Goal: Information Seeking & Learning: Learn about a topic

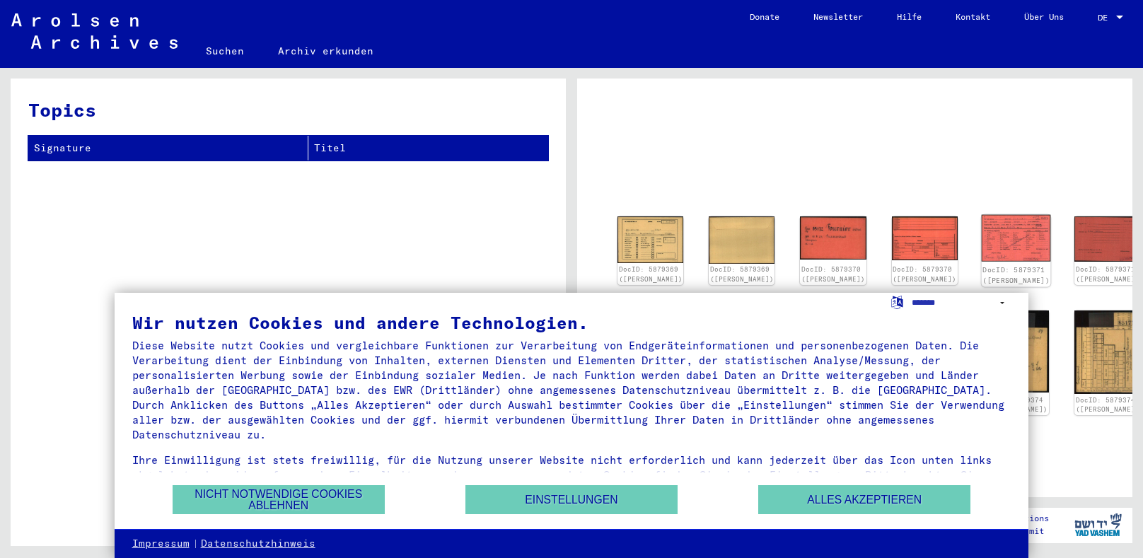
scroll to position [71, 0]
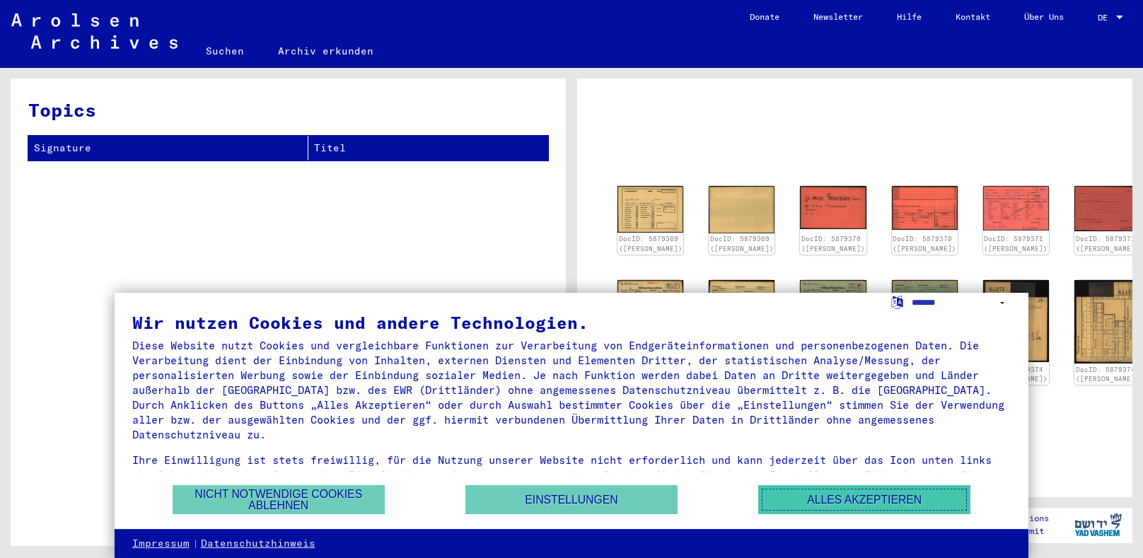
click at [817, 508] on button "Alles akzeptieren" at bounding box center [864, 499] width 212 height 29
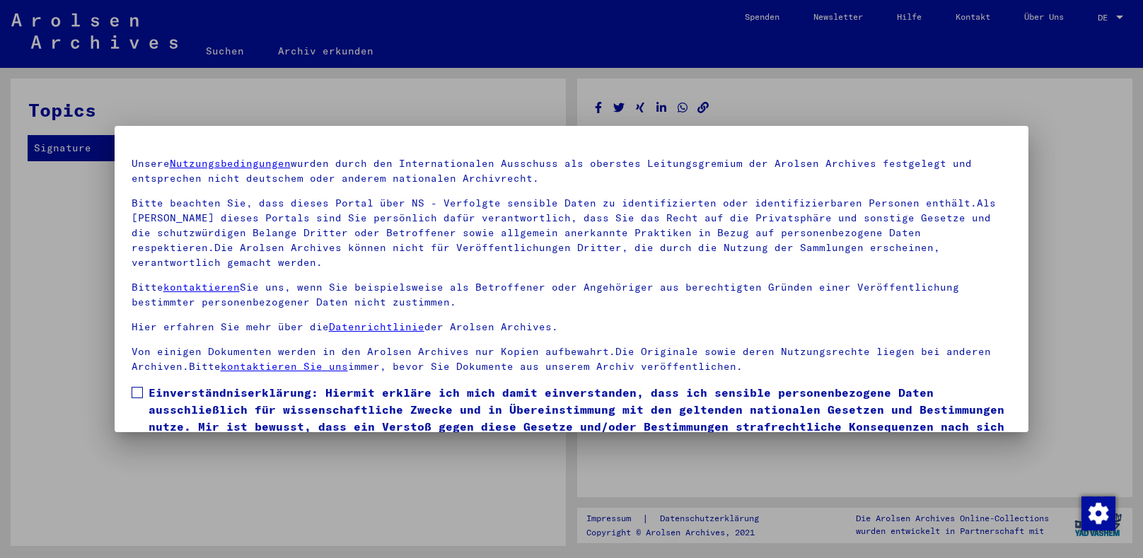
scroll to position [88, 0]
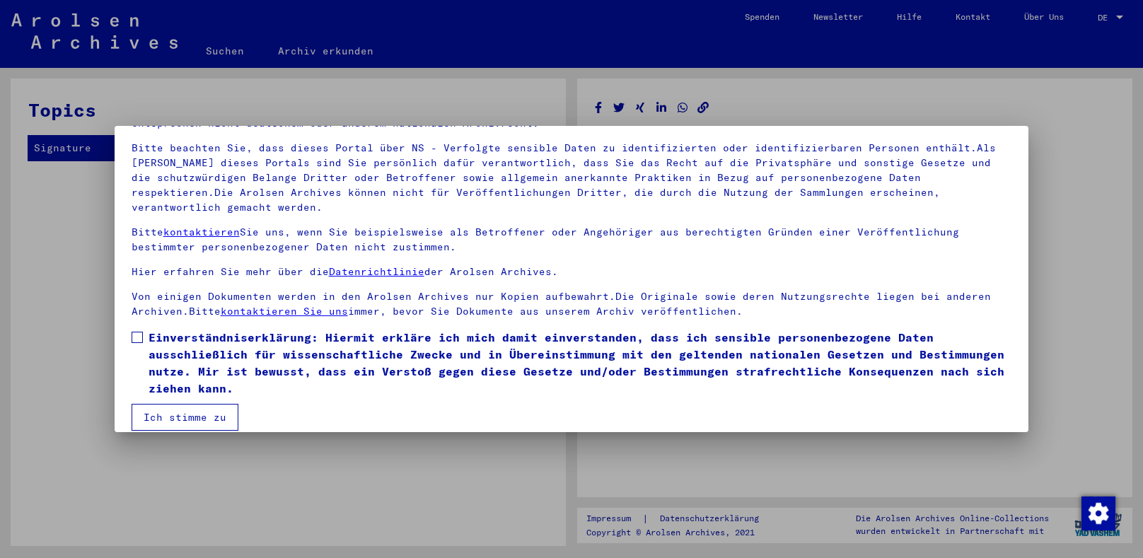
click at [135, 333] on label "Einverständniserklärung: Hiermit erkläre ich mich damit einverstanden, dass ich…" at bounding box center [572, 363] width 881 height 68
click at [197, 417] on mat-dialog-container "Herzlich Willkommen im Online-Archiv der Arolsen Archives. Unsere Nutzungsbedin…" at bounding box center [572, 279] width 915 height 307
click at [193, 410] on button "Ich stimme zu" at bounding box center [185, 417] width 107 height 27
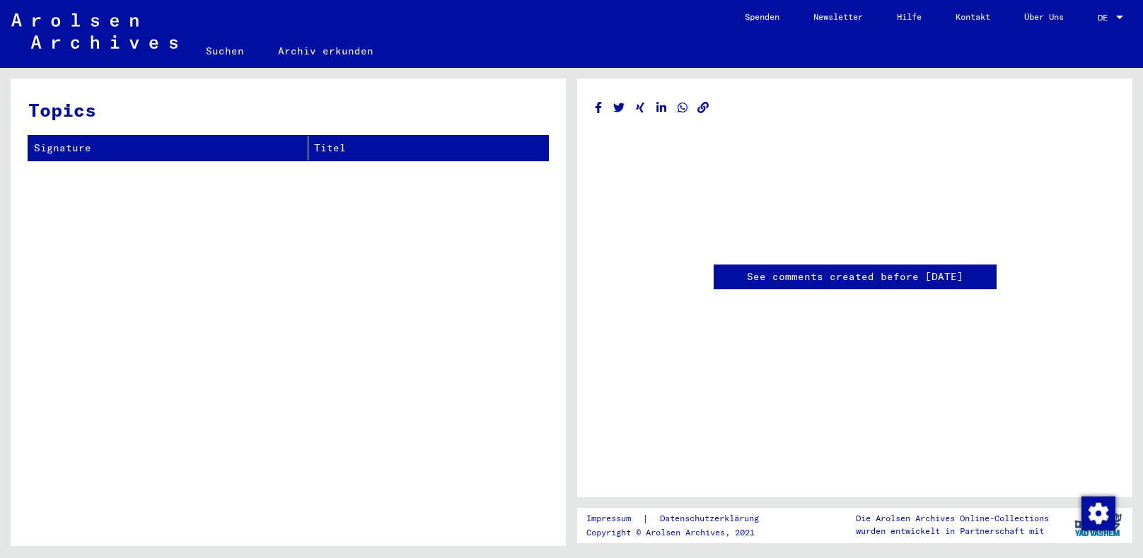
scroll to position [0, 0]
click at [1123, 20] on div at bounding box center [1120, 18] width 13 height 10
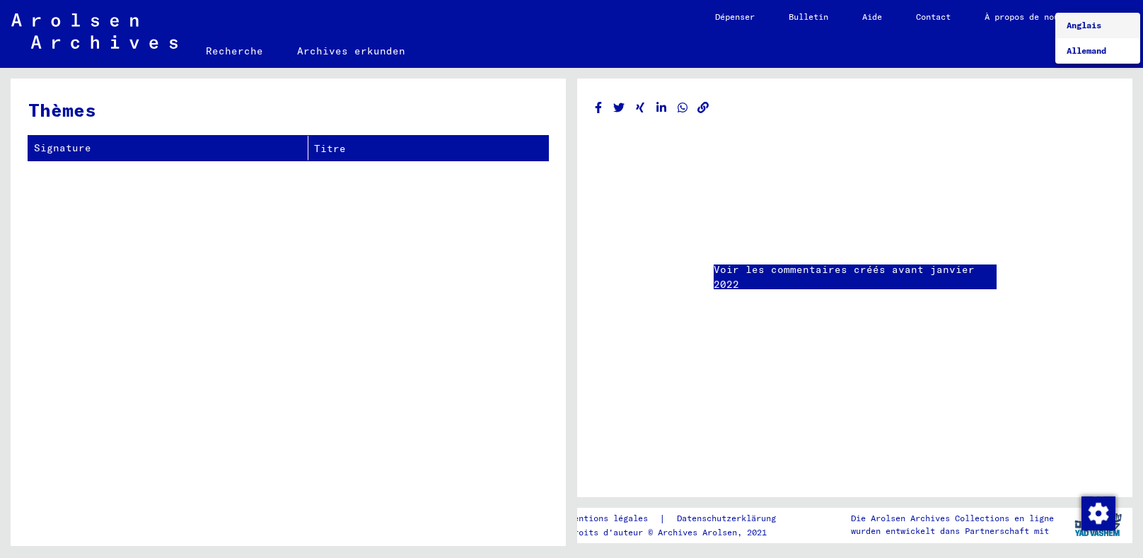
click at [665, 52] on div at bounding box center [571, 279] width 1143 height 558
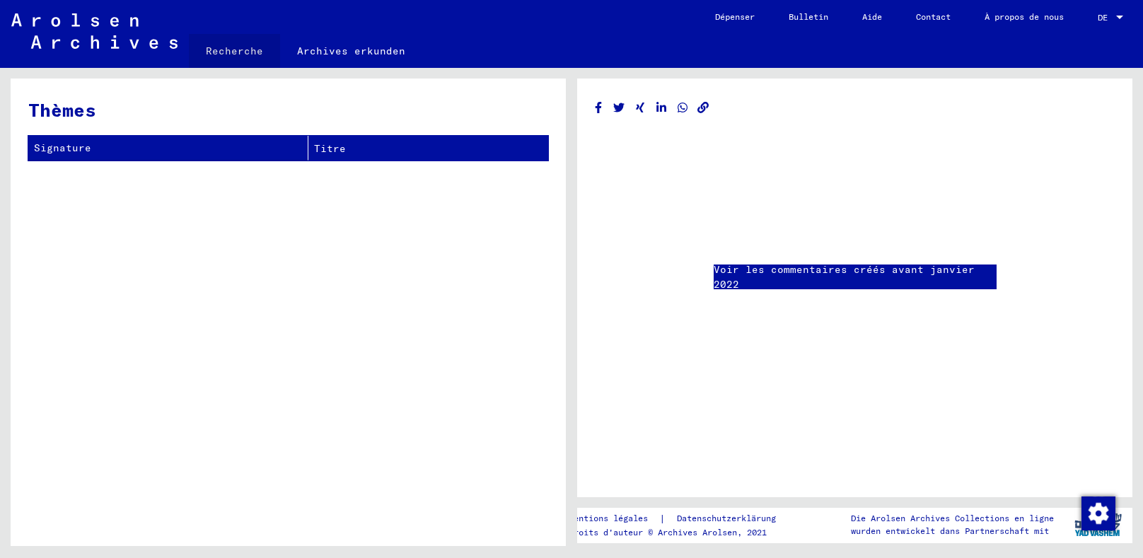
click at [234, 57] on font "Recherche" at bounding box center [234, 51] width 57 height 13
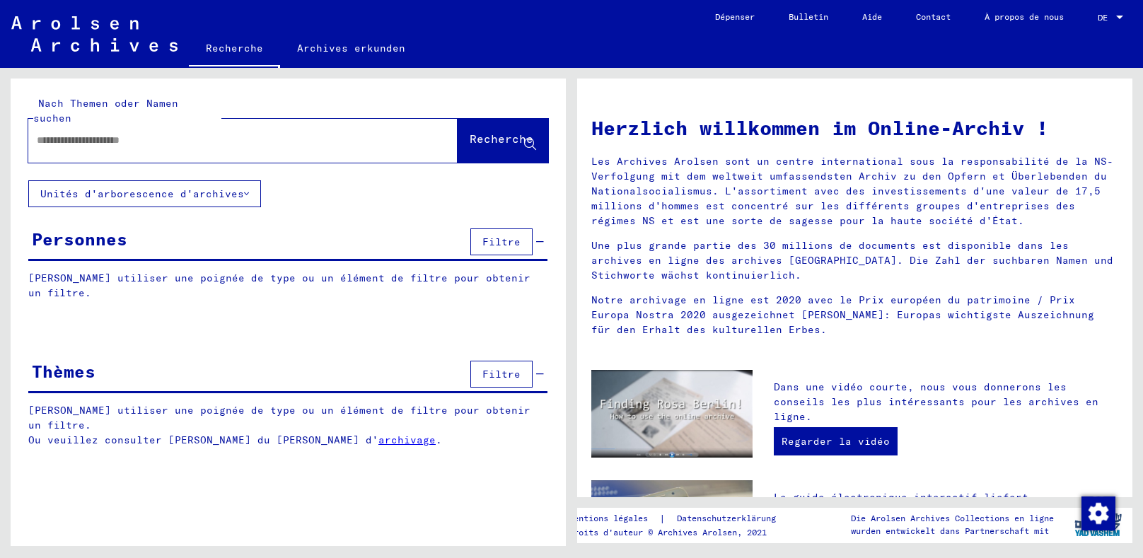
click at [185, 125] on div at bounding box center [221, 141] width 387 height 32
click at [165, 134] on div at bounding box center [221, 141] width 387 height 32
click at [363, 335] on div "Nach Themen oder Namen suchen Recherche Unités d'arborescence d'archives Person…" at bounding box center [288, 274] width 555 height 391
click at [96, 133] on input "text" at bounding box center [226, 140] width 379 height 15
